Goal: Navigation & Orientation: Find specific page/section

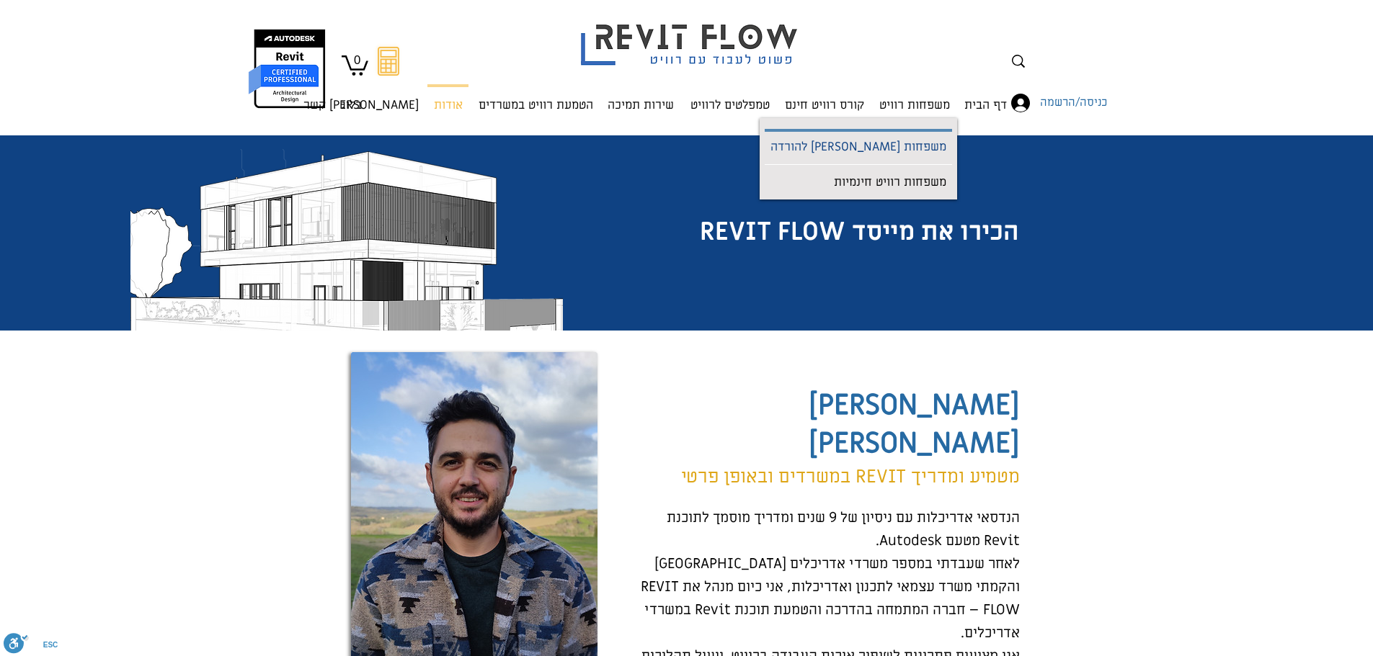
click at [927, 148] on p "משפחות [PERSON_NAME] להורדה" at bounding box center [857, 148] width 187 height 32
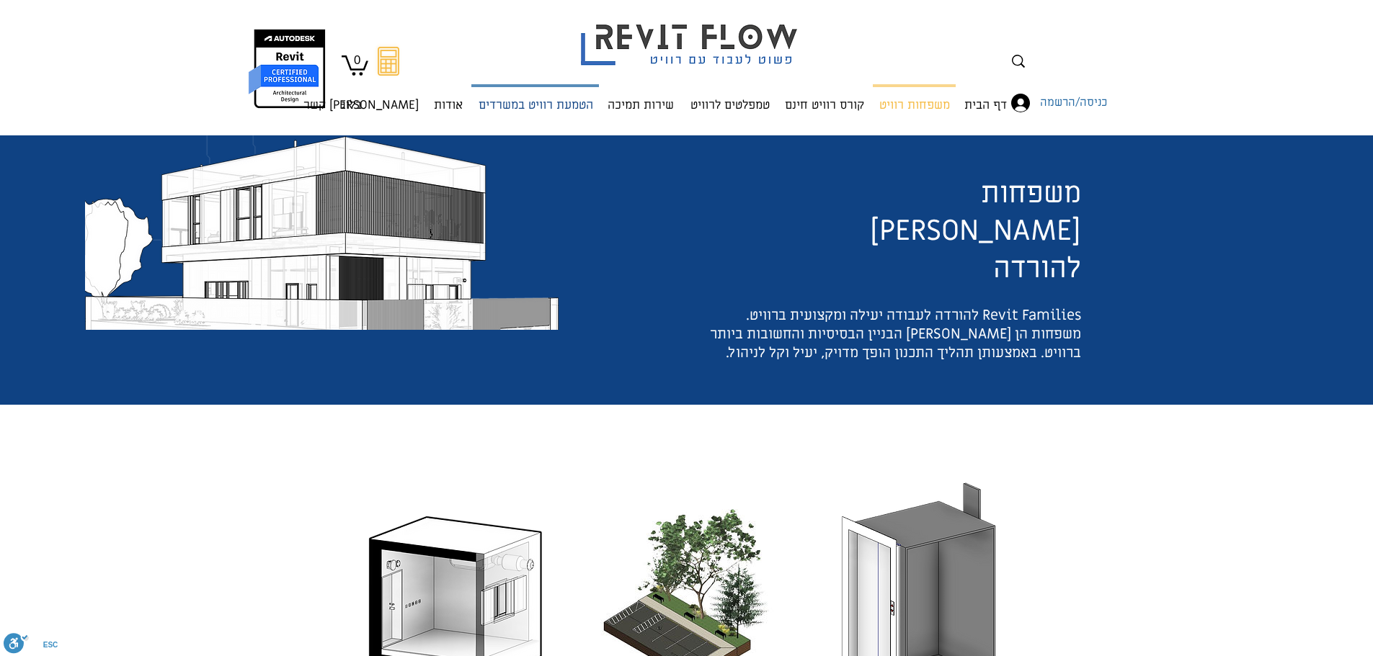
click at [517, 98] on p "הטמעת רוויט במשרדים" at bounding box center [536, 106] width 126 height 38
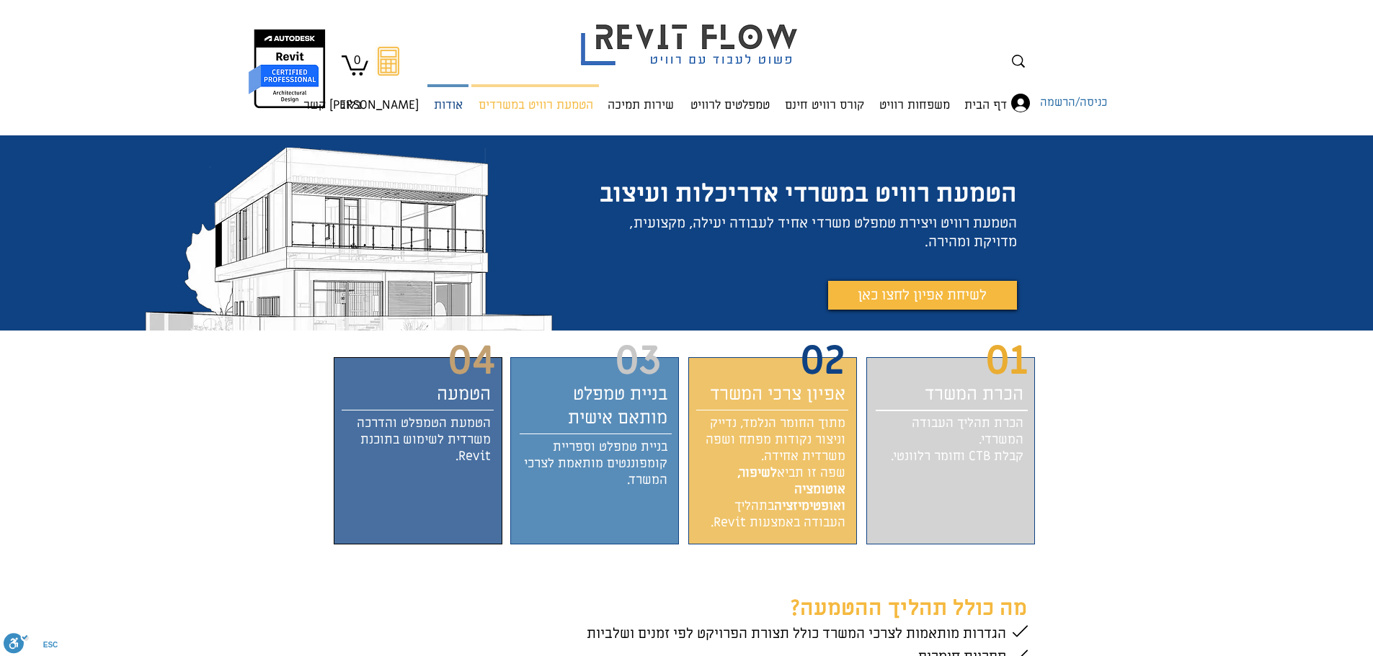
click at [456, 103] on p "אודות" at bounding box center [448, 106] width 40 height 38
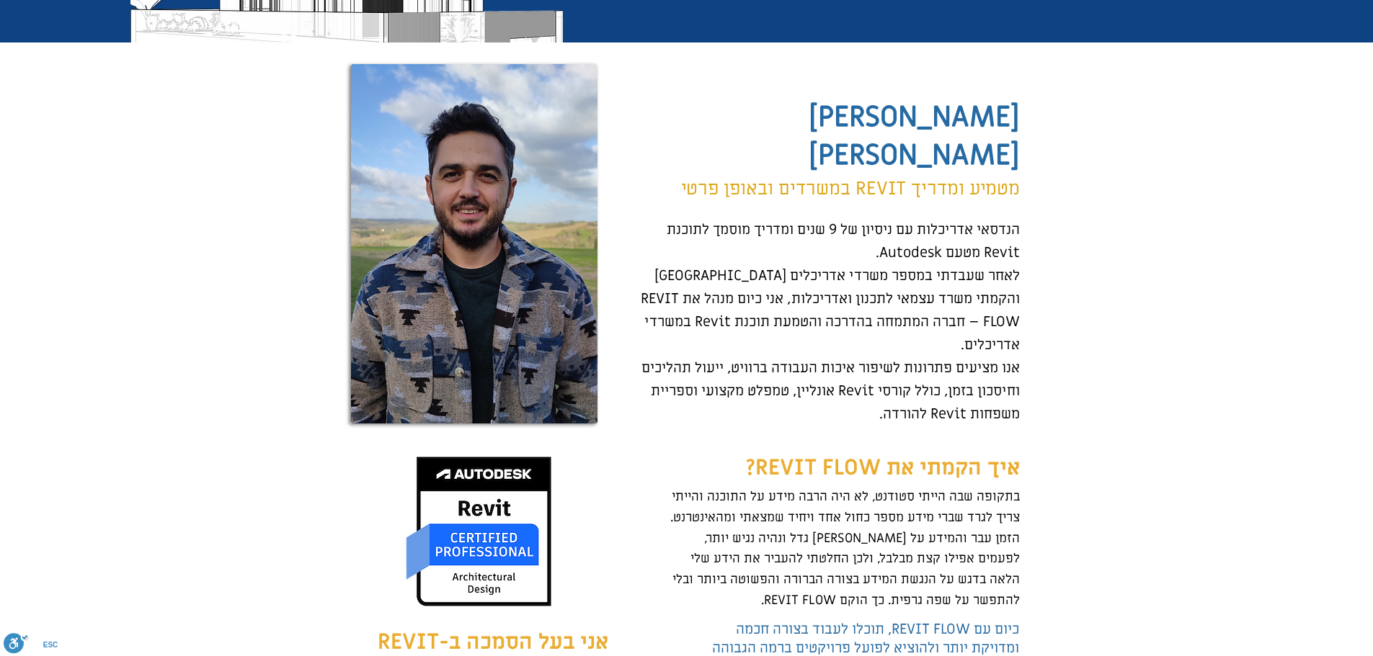
scroll to position [360, 0]
